Goal: Navigation & Orientation: Find specific page/section

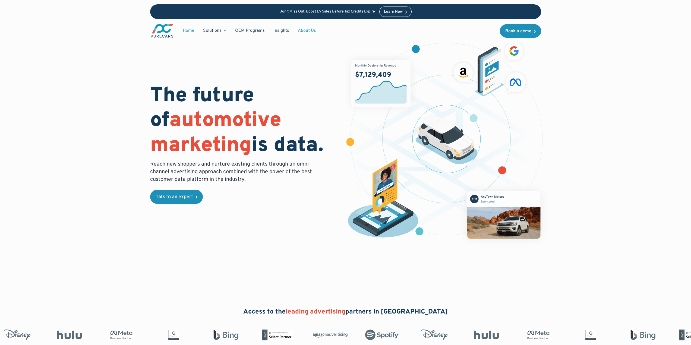
click at [310, 31] on link "About Us" at bounding box center [307, 31] width 27 height 10
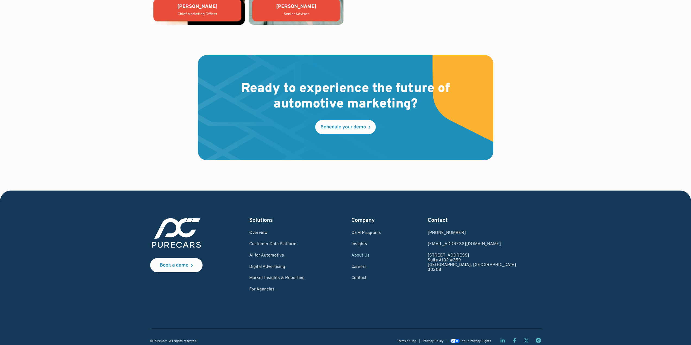
scroll to position [1506, 0]
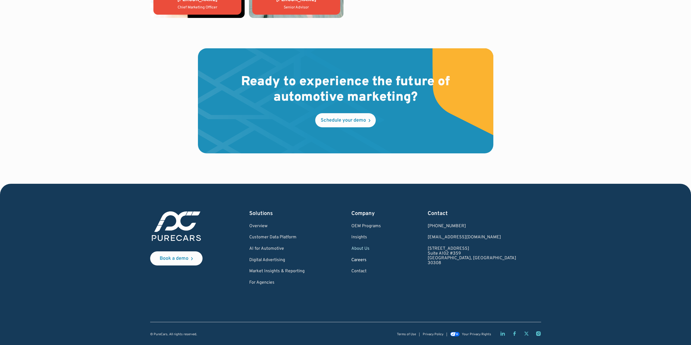
click at [381, 261] on link "Careers" at bounding box center [366, 260] width 30 height 5
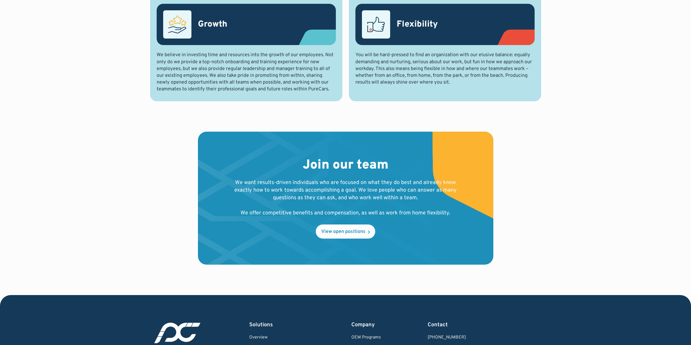
scroll to position [435, 0]
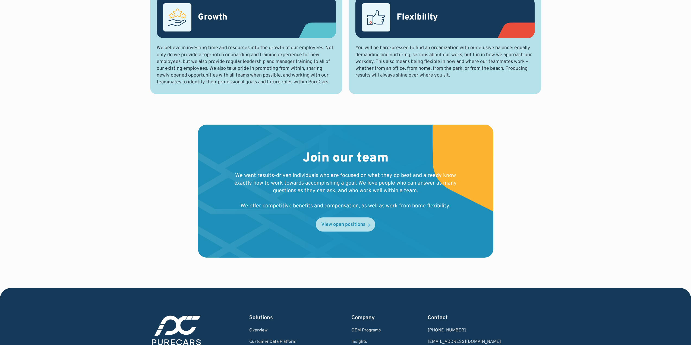
click at [355, 227] on div "View open positions" at bounding box center [343, 224] width 44 height 5
